Goal: Check status: Check status

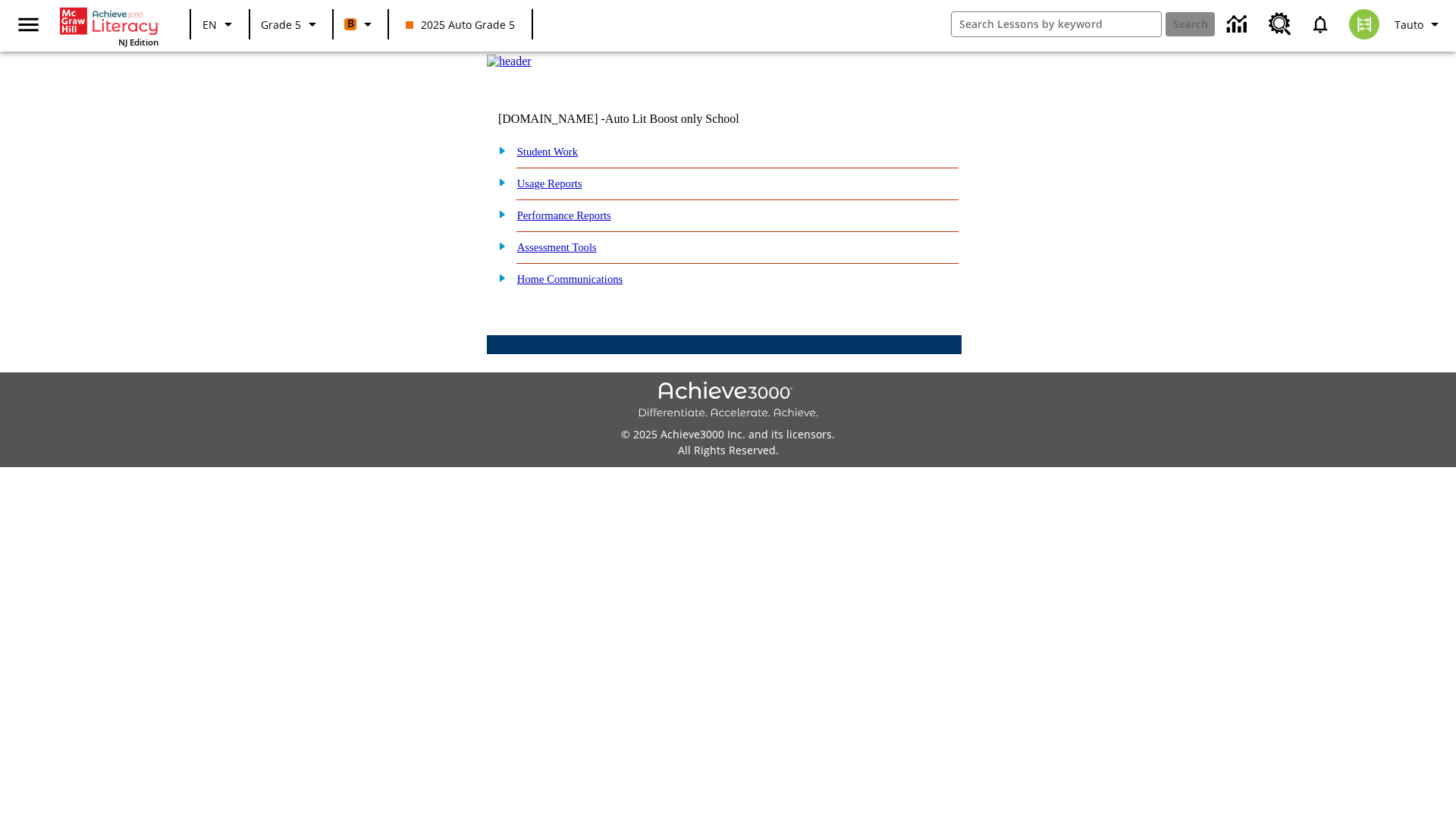
click at [557, 158] on link "Student Work" at bounding box center [547, 151] width 61 height 12
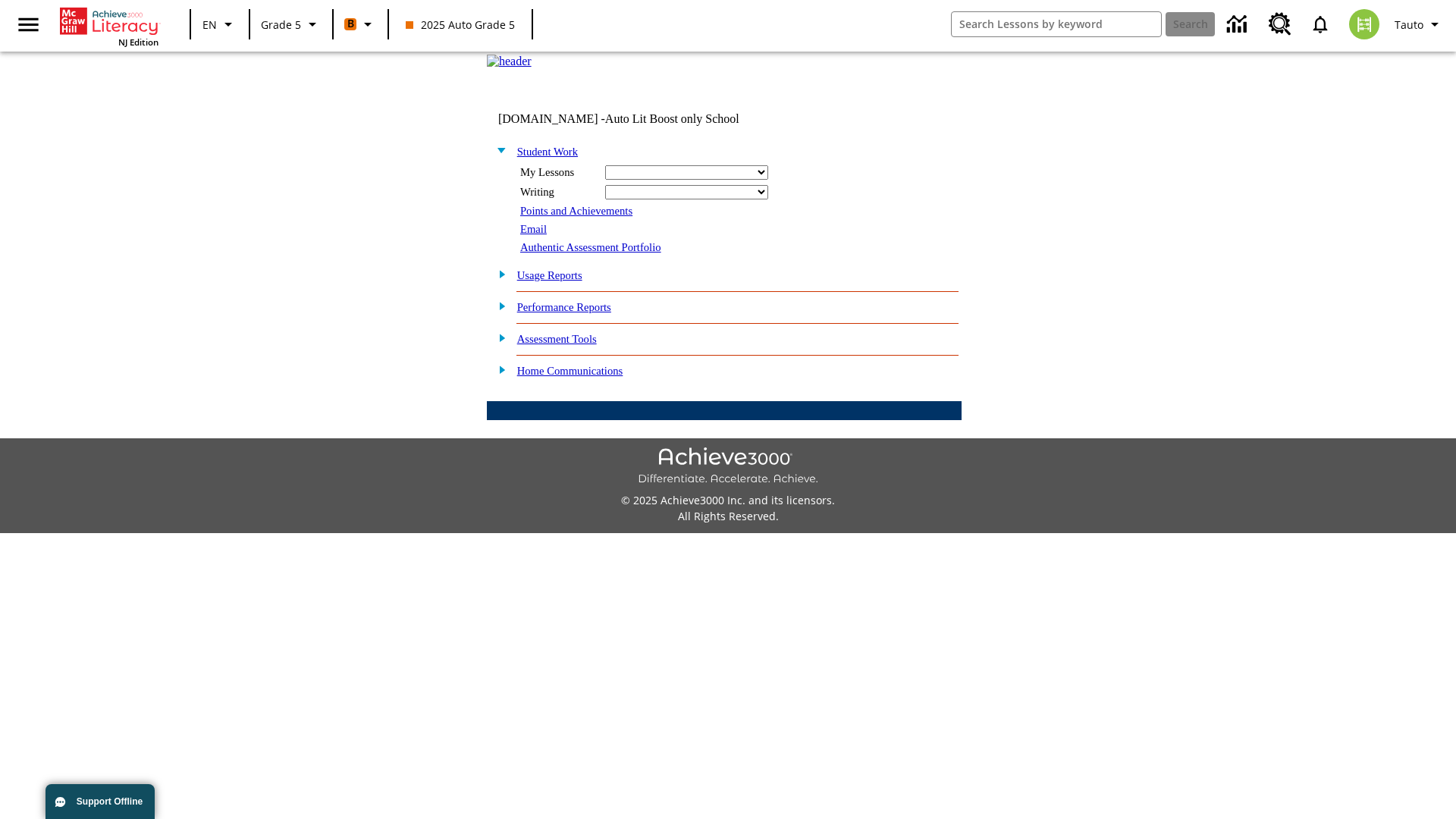
select select "/options/reports/?report_id=12&atype=4&section=2"
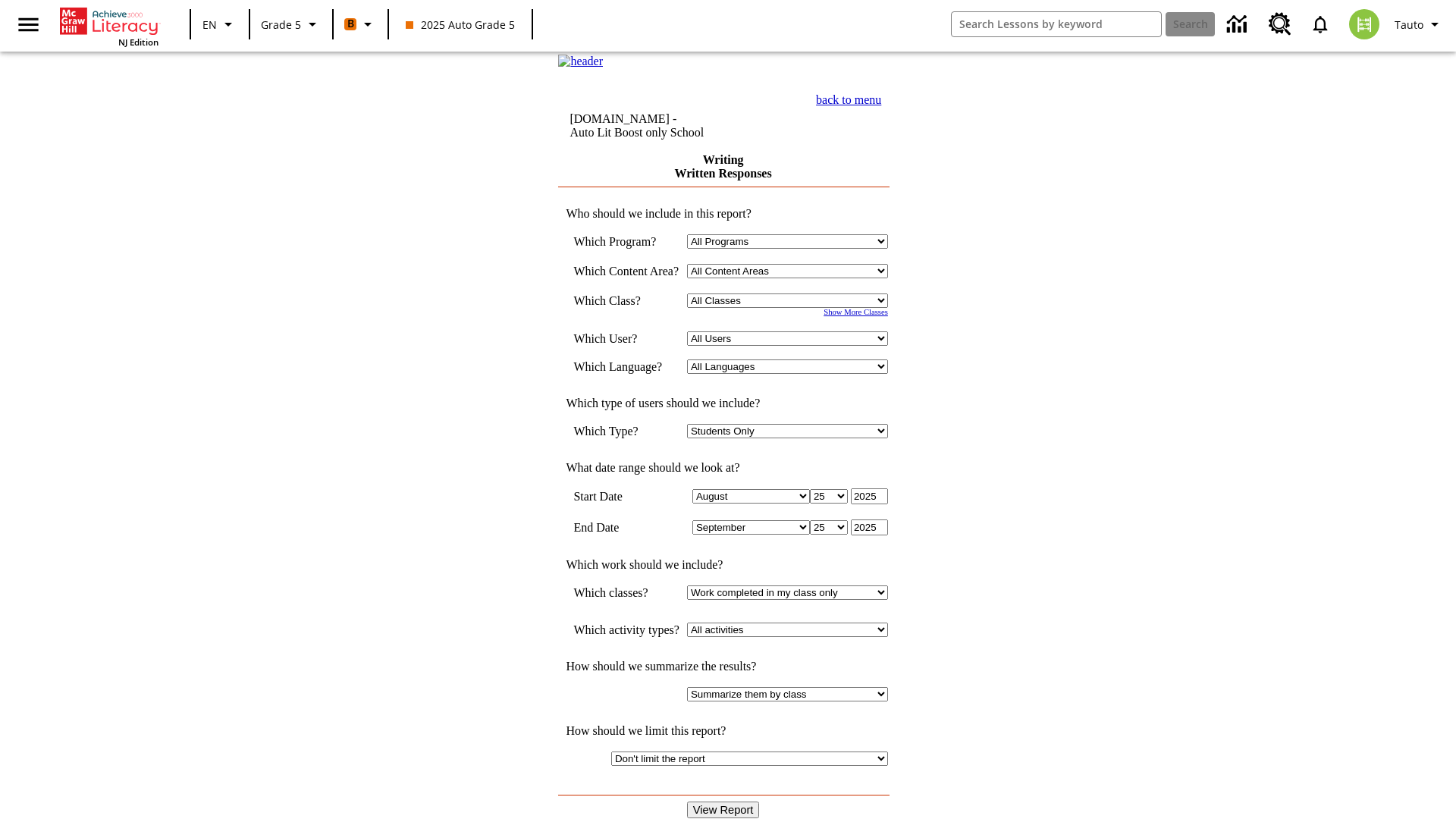
click at [792, 308] on select "Select a Class: All Classes 2025 Auto Grade 5 OL 2025 Auto Grade 6" at bounding box center [787, 300] width 201 height 14
select select "11133131"
click at [792, 346] on select "All Users Cat, Sautoen Cat, Sautoes Cat, Sautoss Donotlogin, Sautoen Twoschools…" at bounding box center [787, 338] width 201 height 14
select select "21437107"
click at [725, 801] on input "View Report" at bounding box center [724, 810] width 73 height 17
